Goal: Download file/media

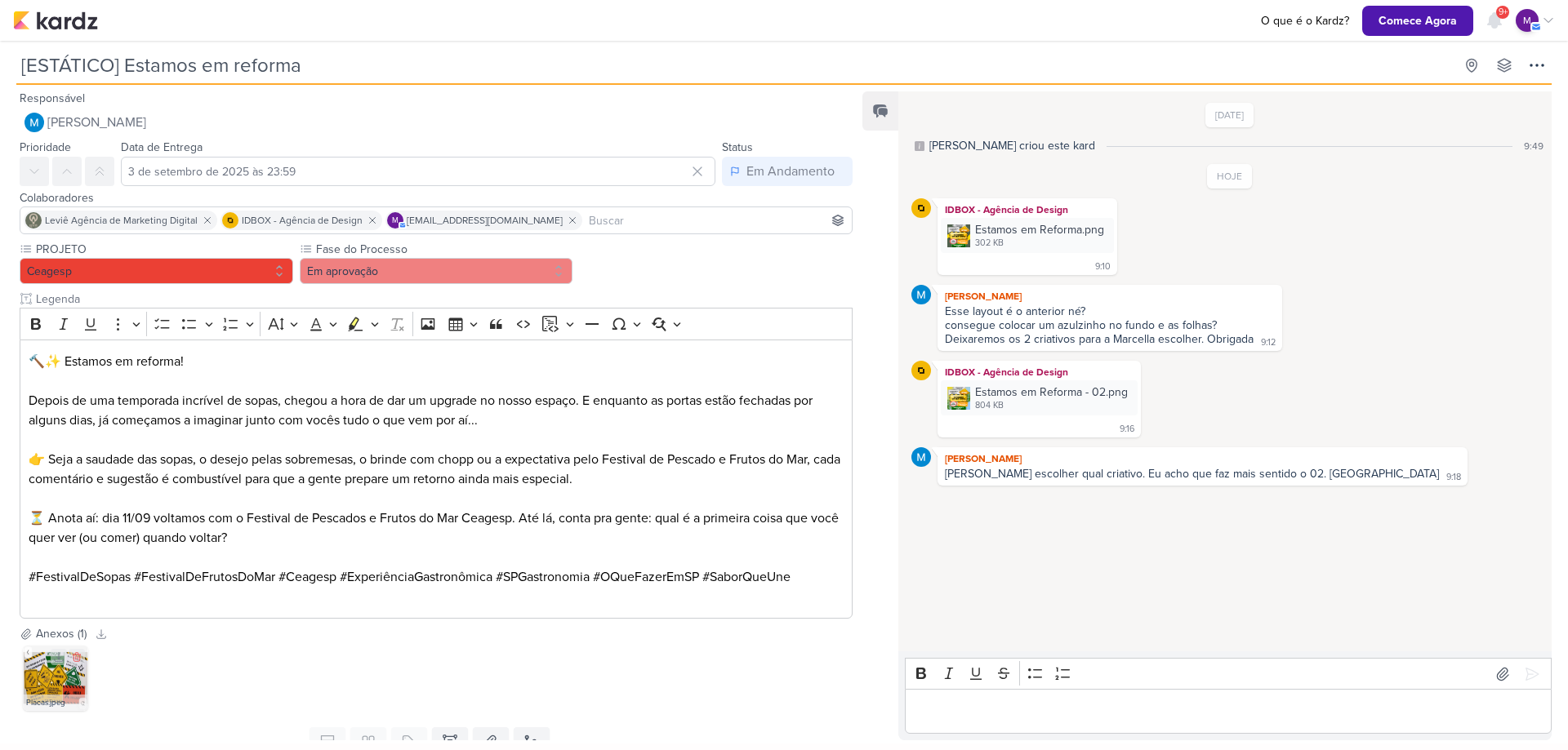
click at [32, 670] on img at bounding box center [55, 678] width 65 height 65
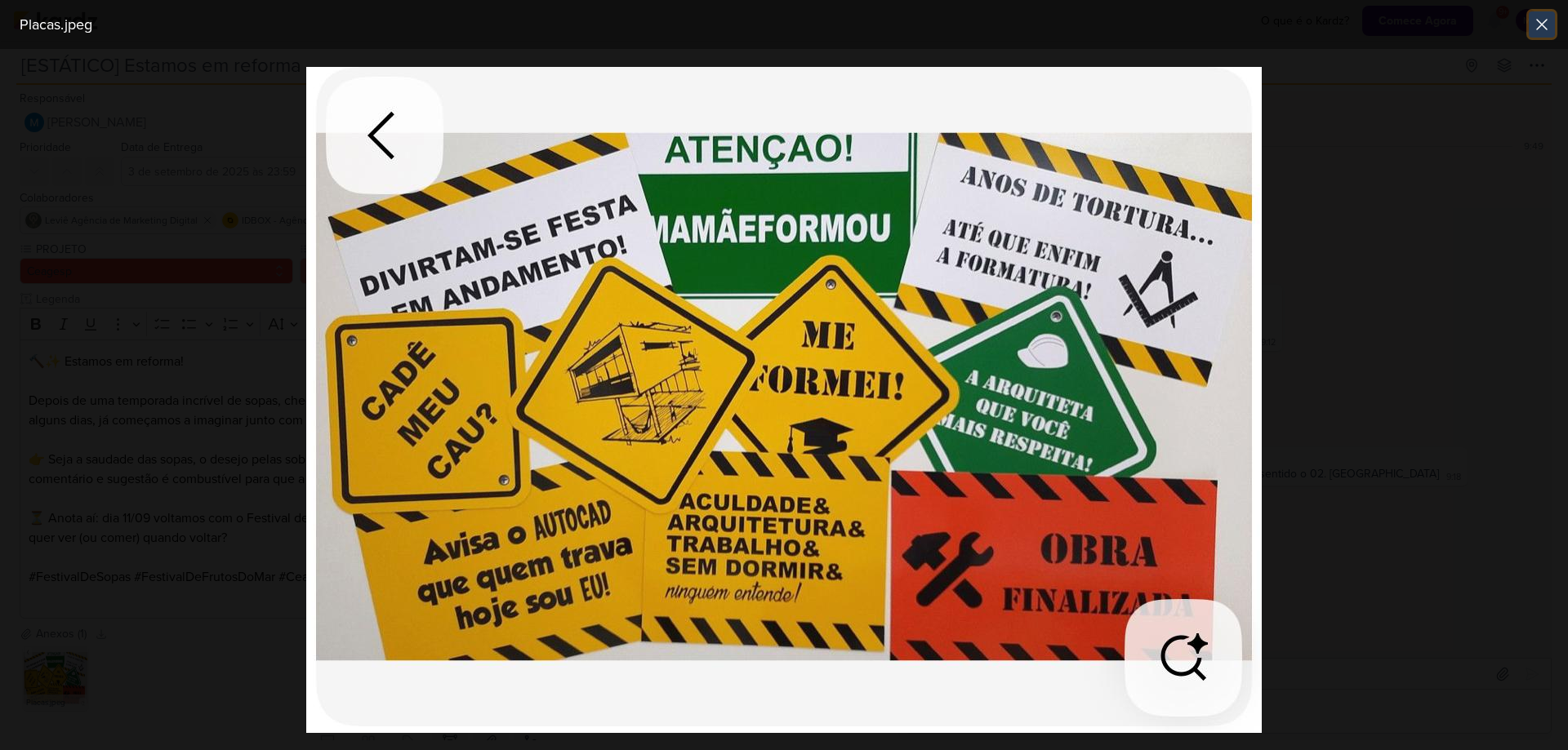
click at [1547, 31] on icon at bounding box center [1541, 25] width 20 height 20
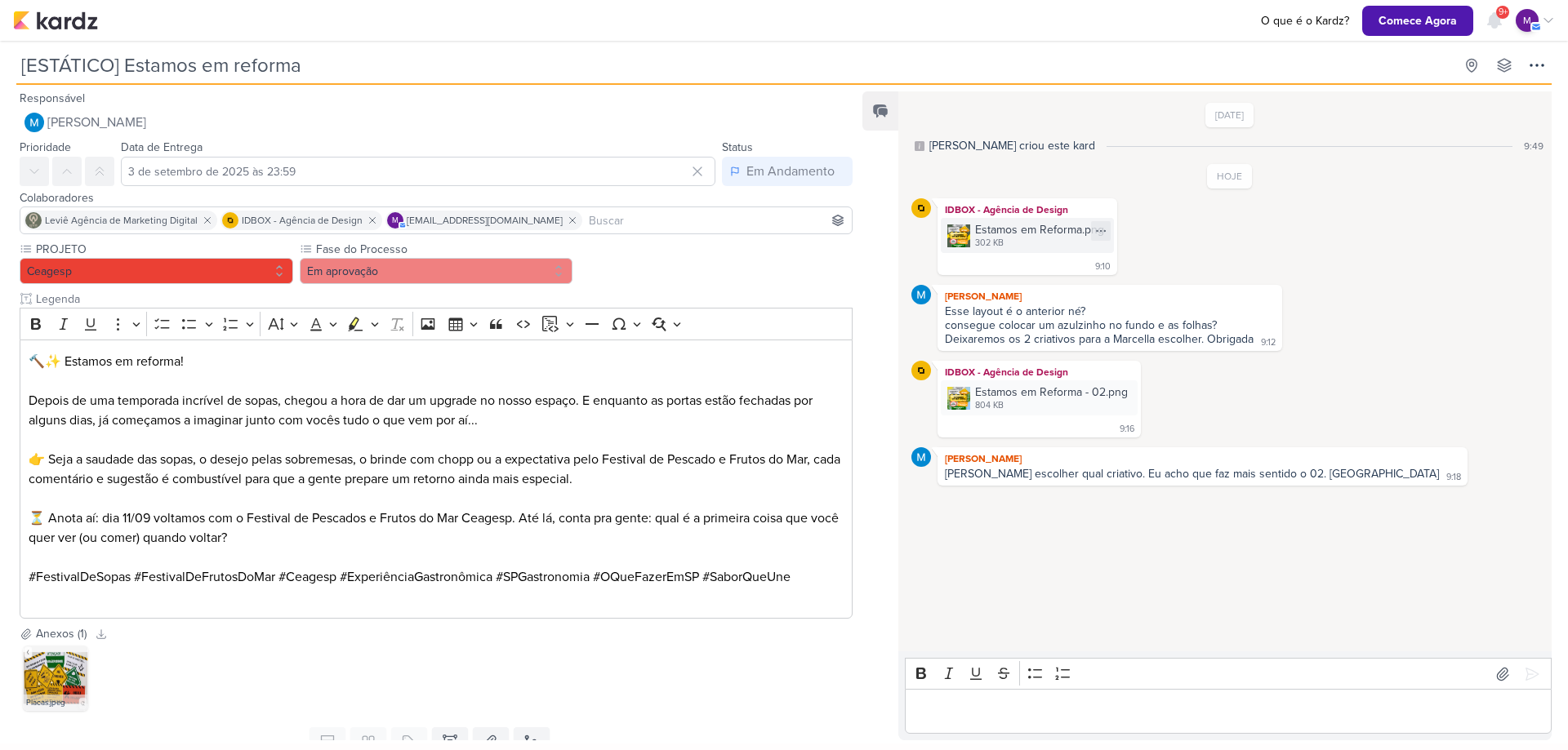
click at [1011, 224] on div "Estamos em Reforma.png" at bounding box center [1040, 229] width 129 height 17
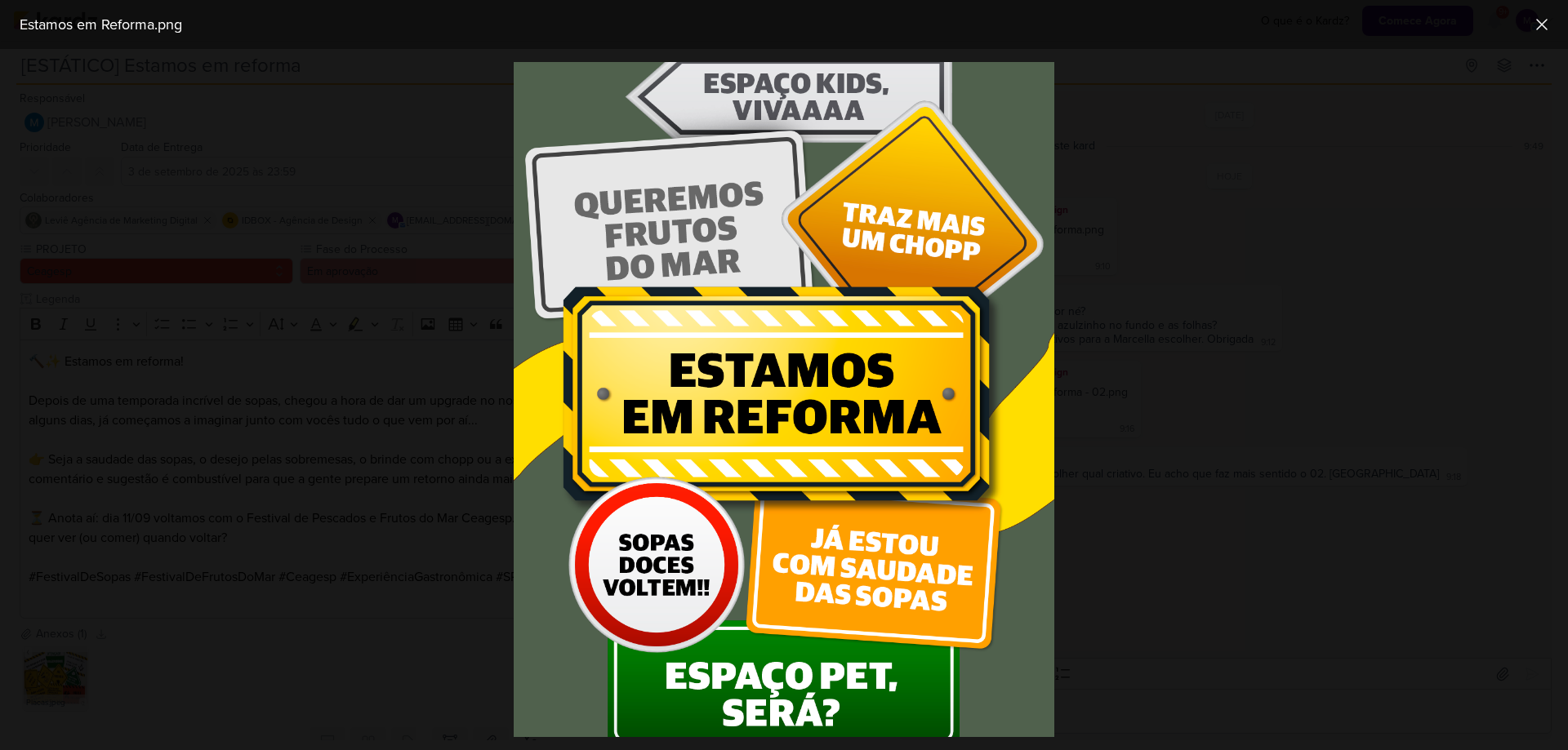
click at [1231, 581] on div at bounding box center [784, 399] width 1568 height 701
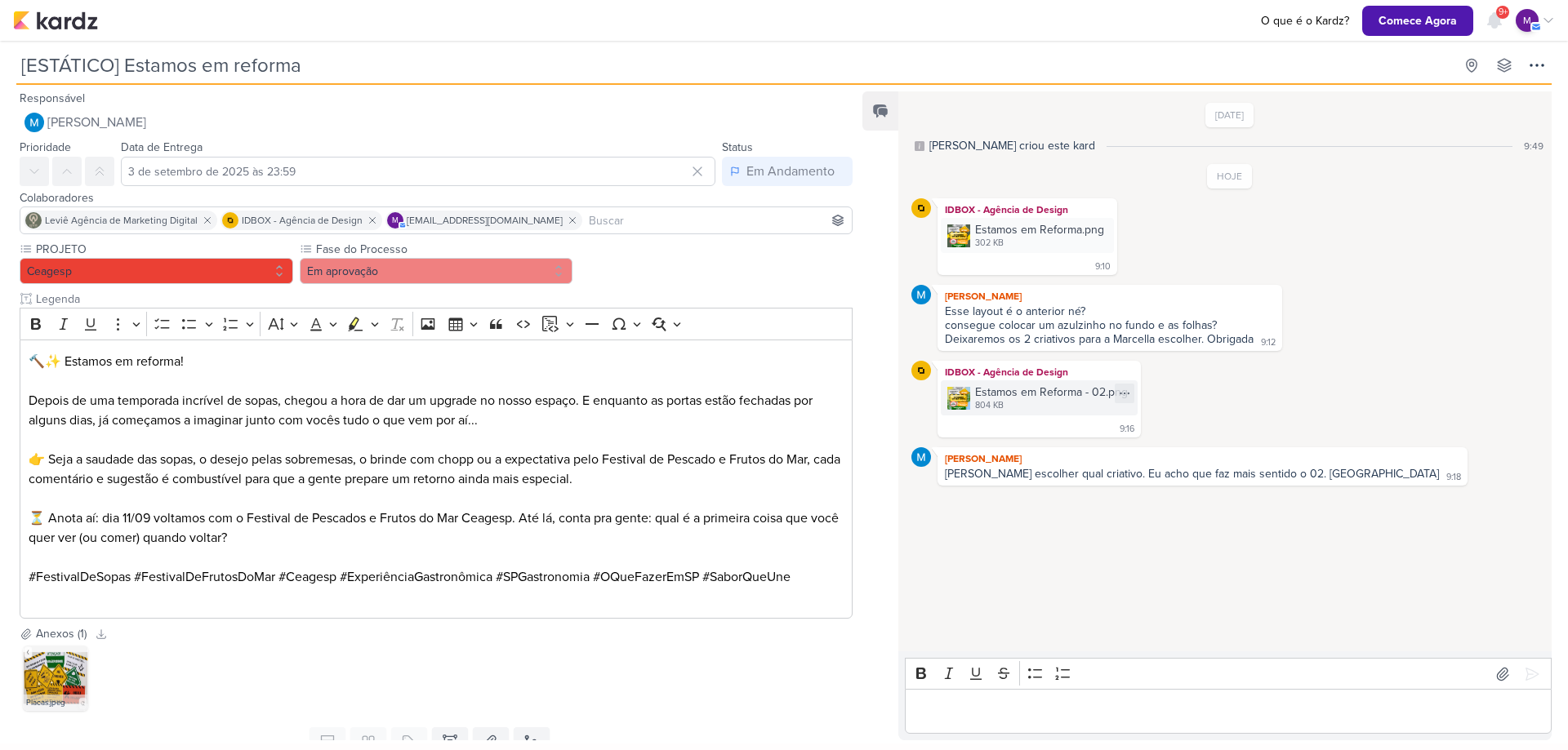
click at [1026, 410] on div "804 KB" at bounding box center [1051, 406] width 152 height 13
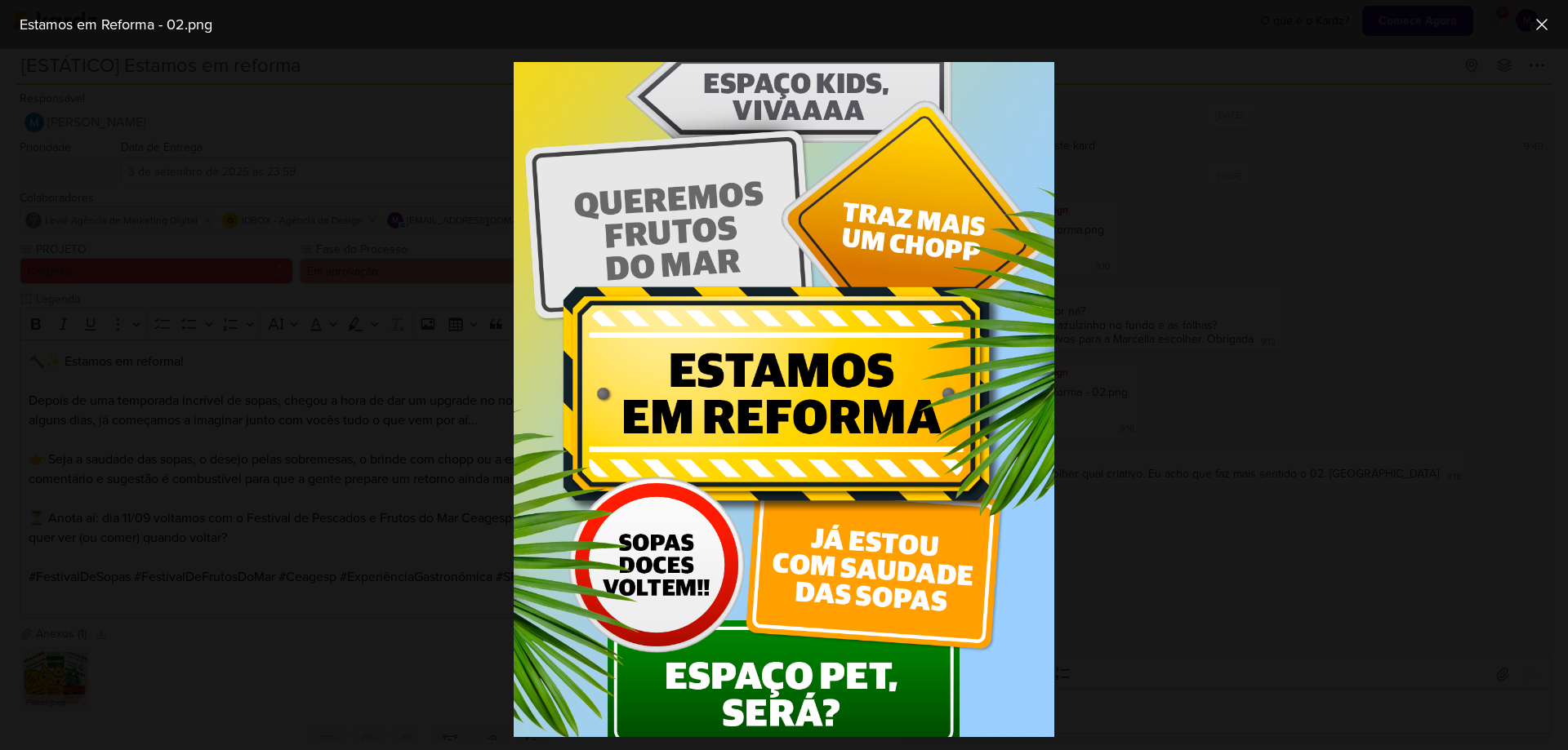
click at [1080, 585] on div at bounding box center [784, 399] width 1568 height 701
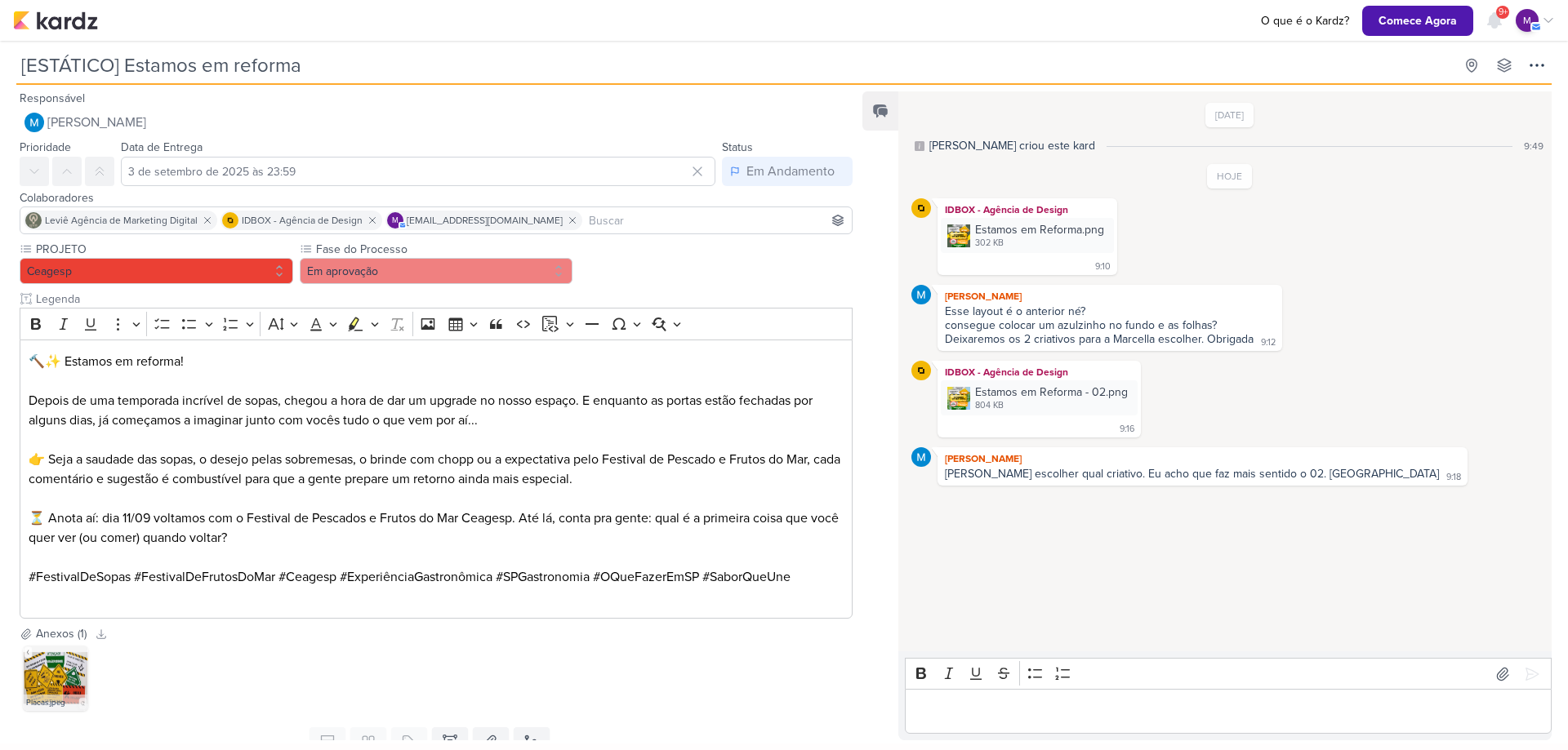
scroll to position [63, 0]
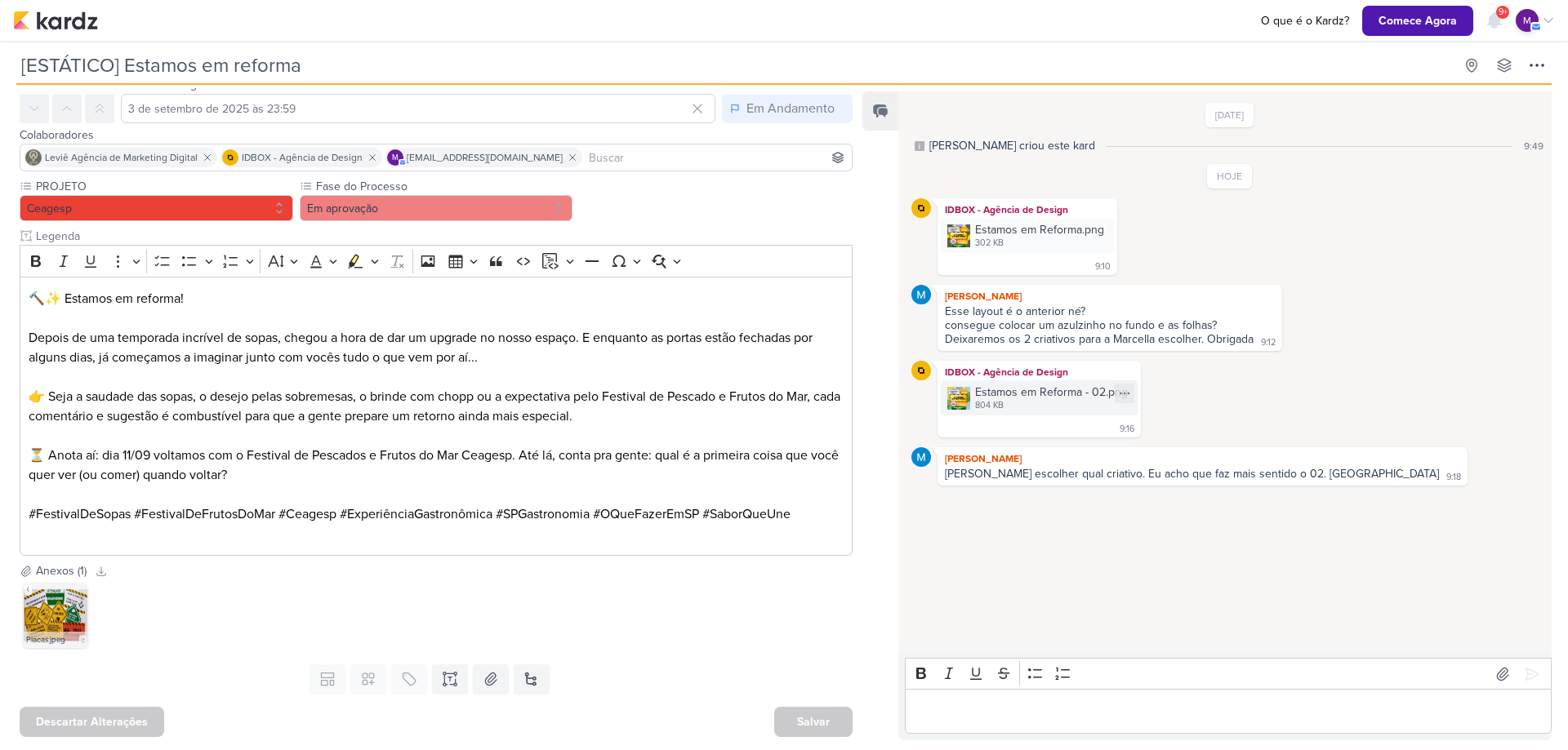
click at [963, 395] on img at bounding box center [959, 398] width 23 height 23
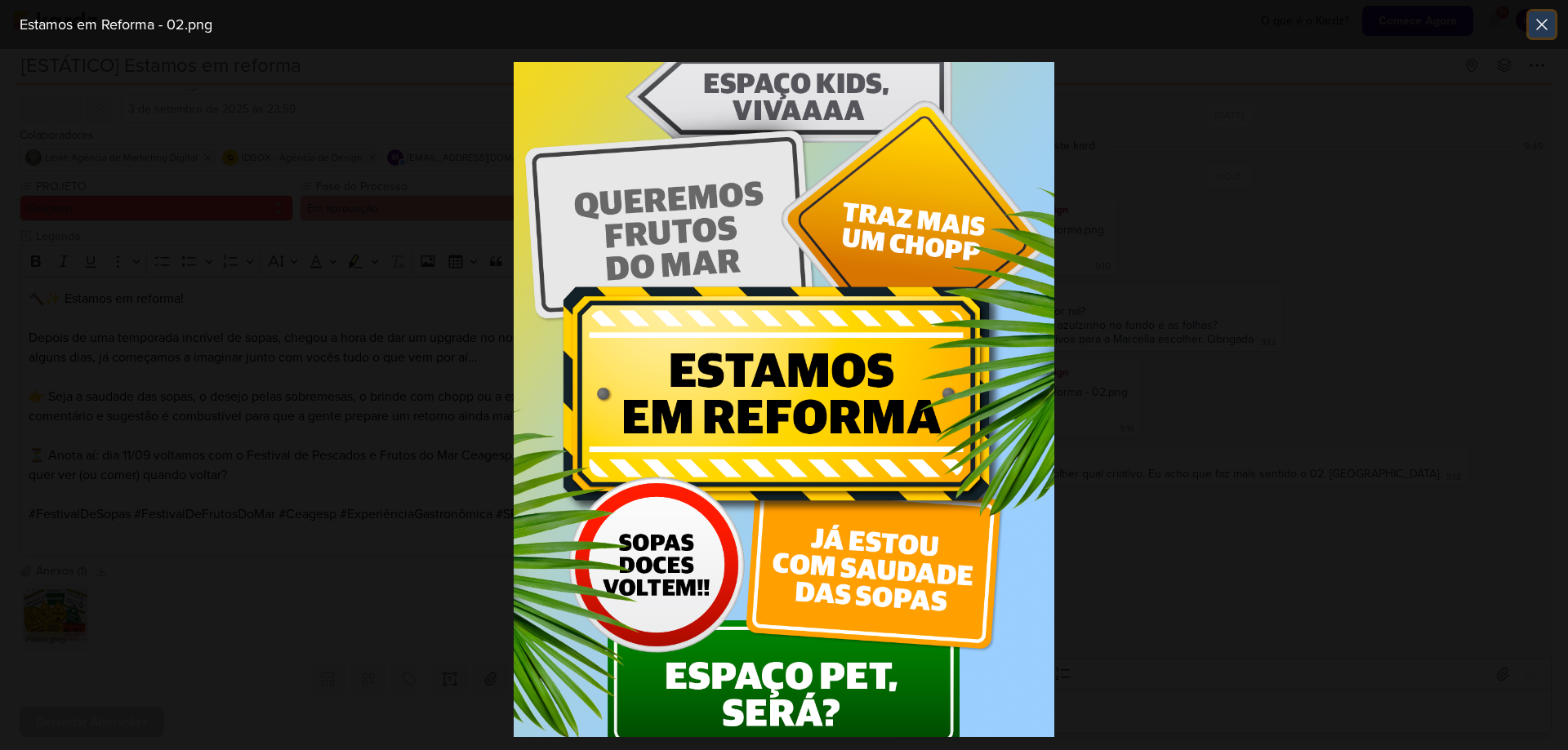
click at [1545, 21] on icon at bounding box center [1541, 25] width 10 height 10
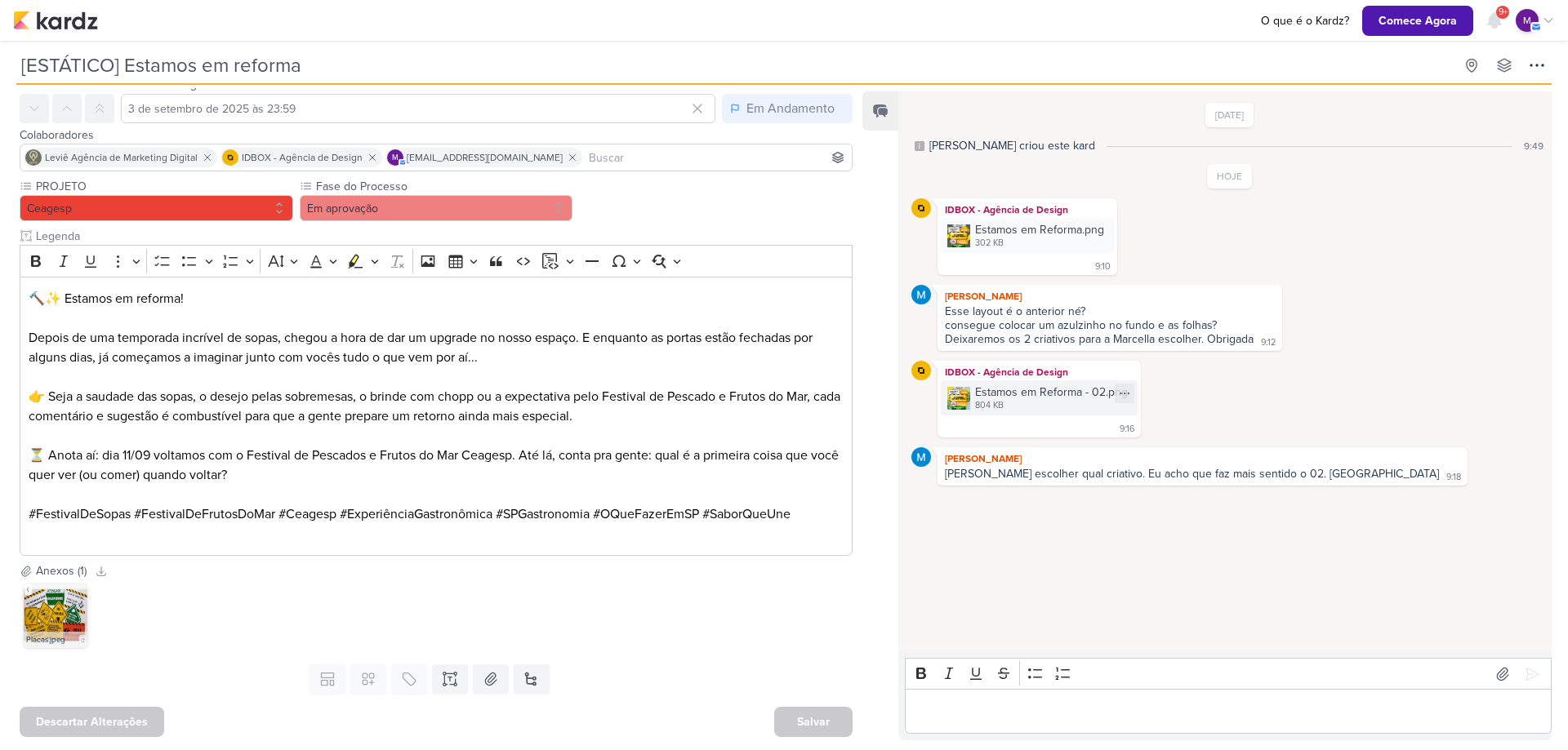
click at [1071, 387] on div "Estamos em Reforma - 02.png" at bounding box center [1051, 392] width 152 height 17
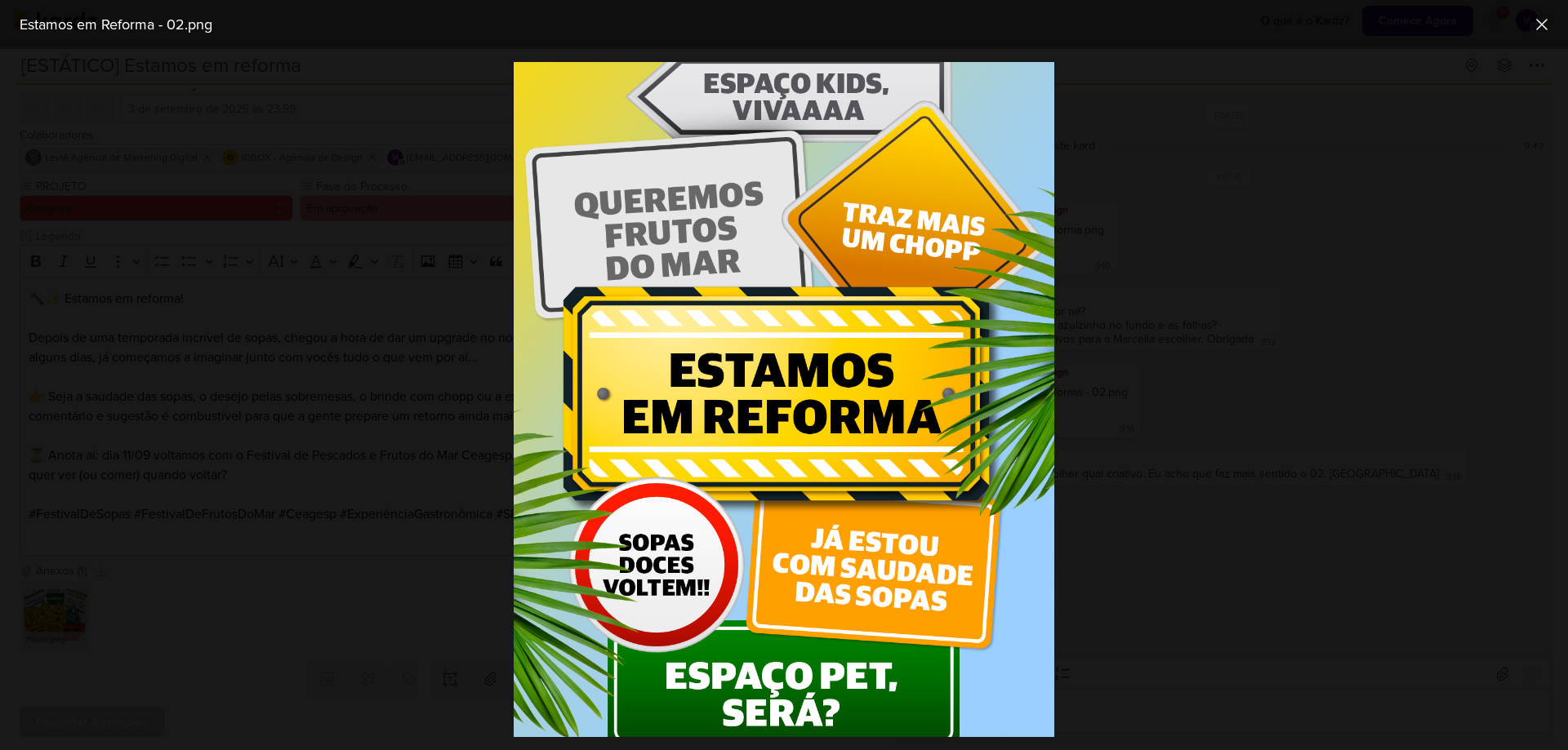
click at [1071, 387] on div at bounding box center [784, 399] width 1568 height 701
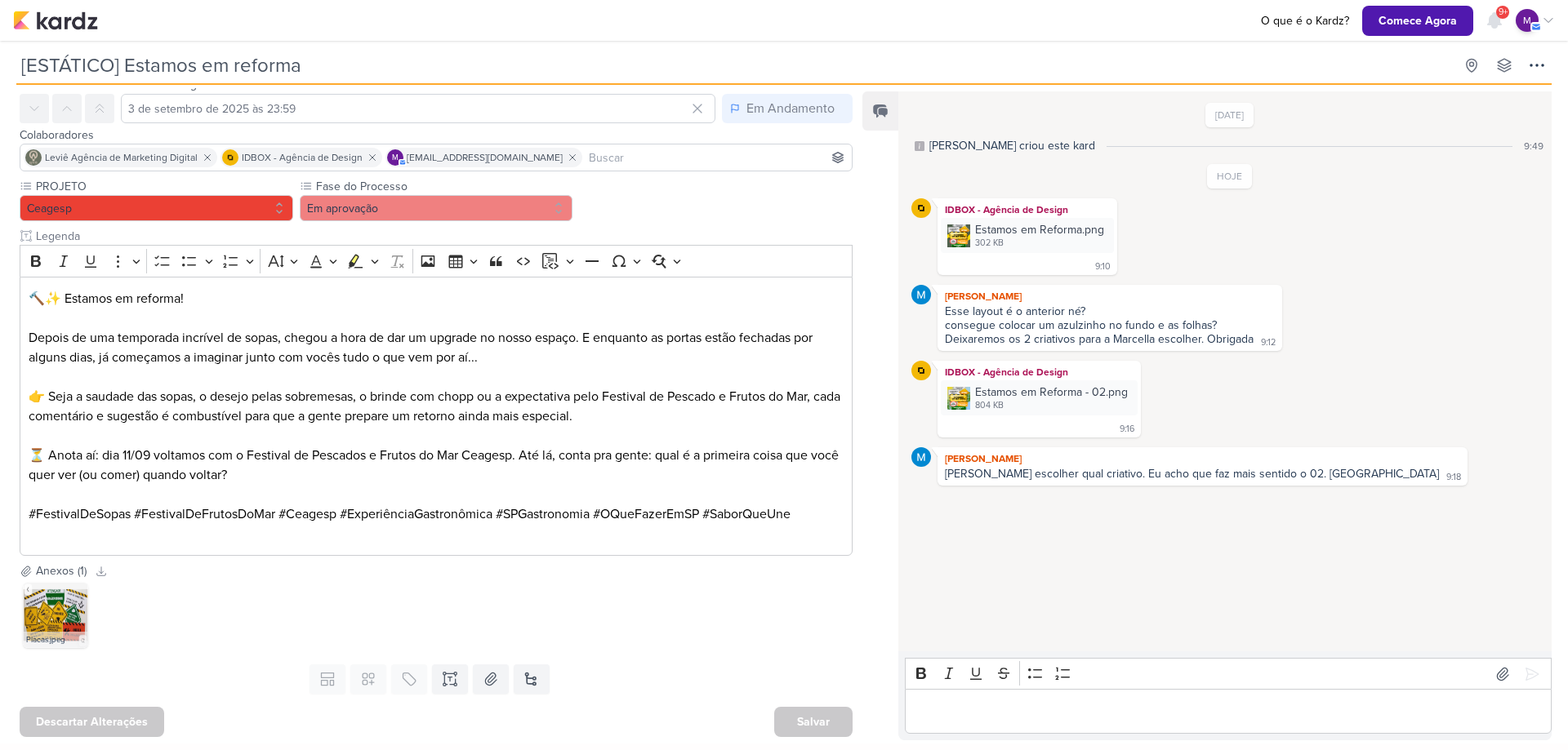
click at [1020, 719] on p "Editor editing area: main" at bounding box center [1228, 712] width 630 height 20
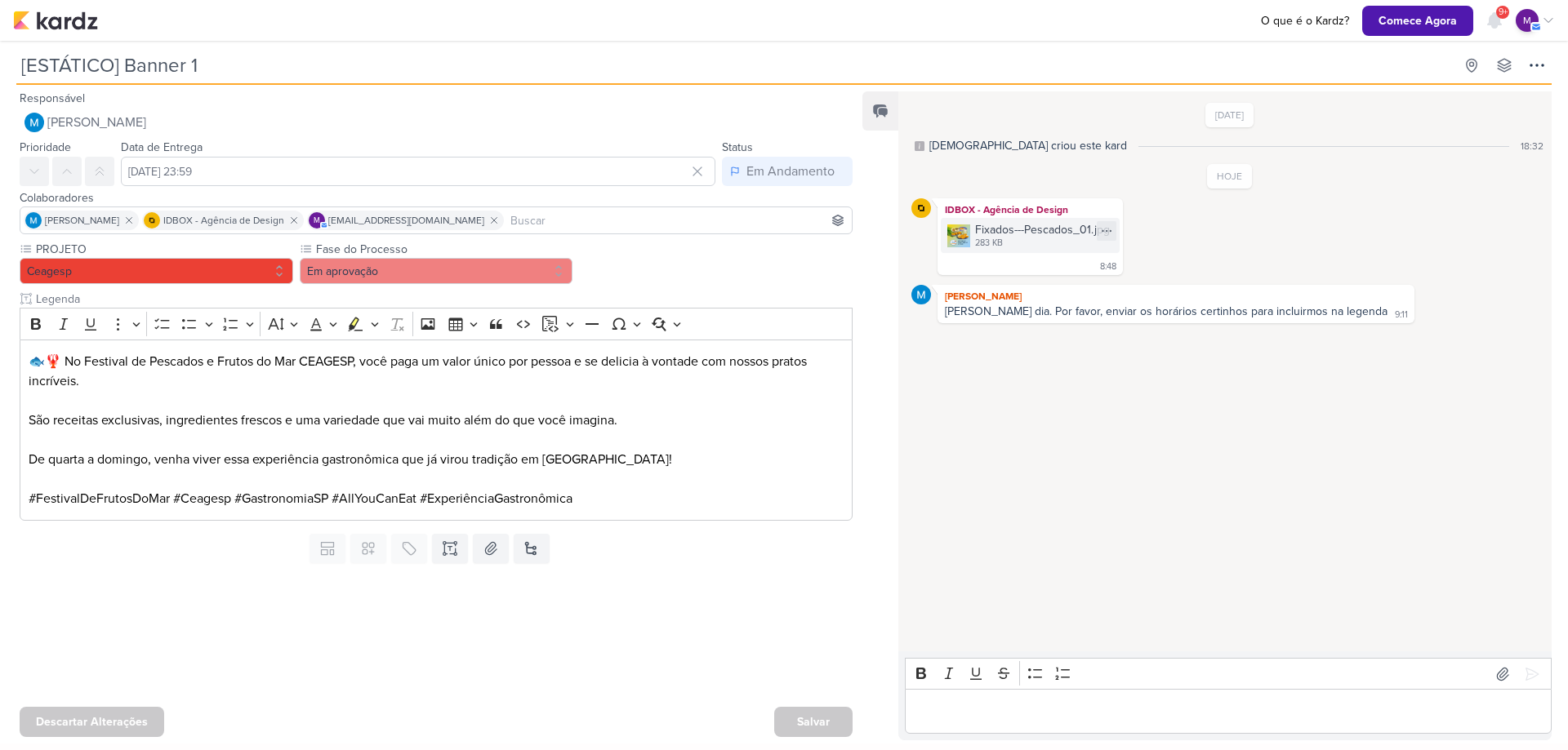
click at [998, 225] on div "Fixados---Pescados_01.jpg" at bounding box center [1042, 229] width 135 height 17
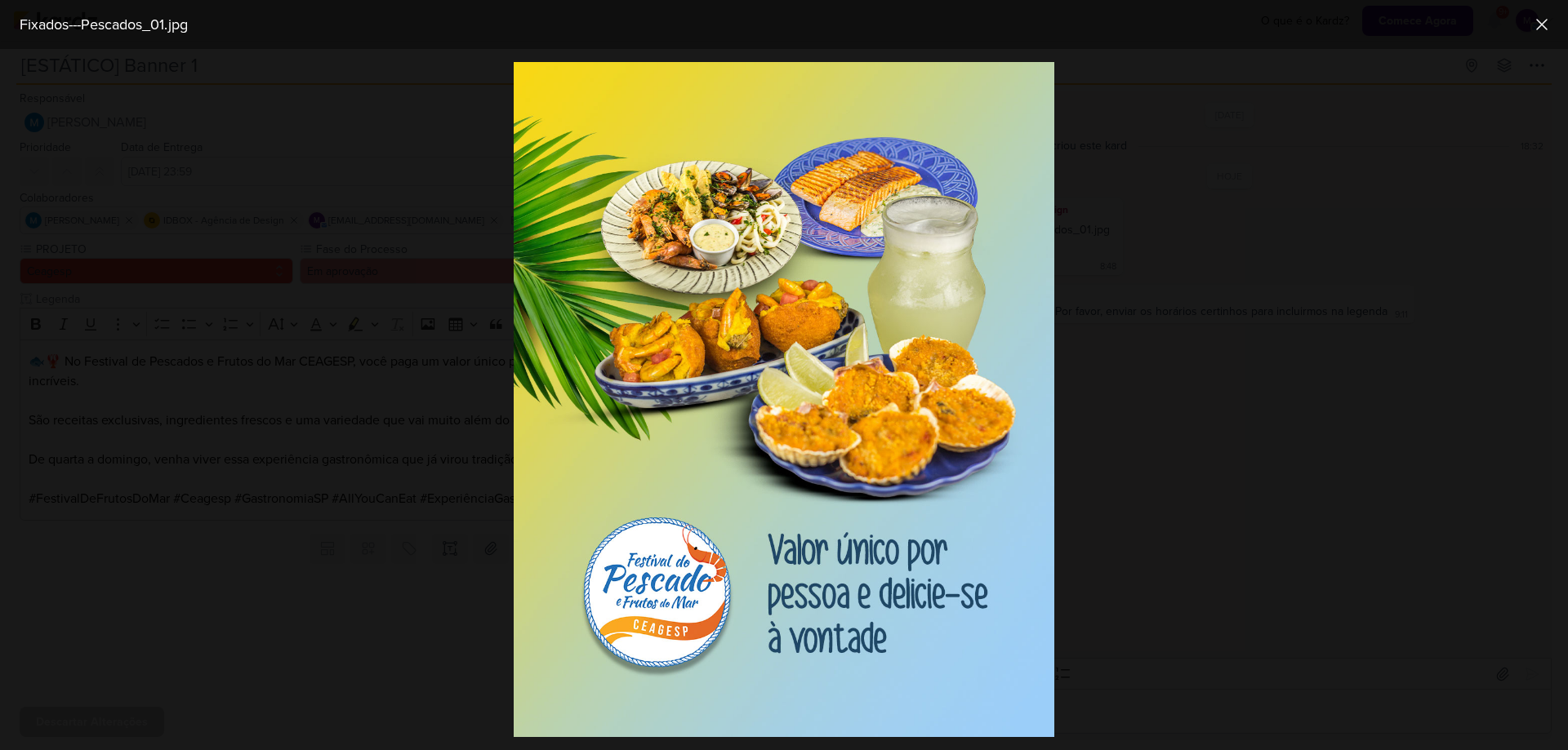
click at [1472, 324] on div at bounding box center [784, 399] width 1568 height 701
